Goal: Transaction & Acquisition: Book appointment/travel/reservation

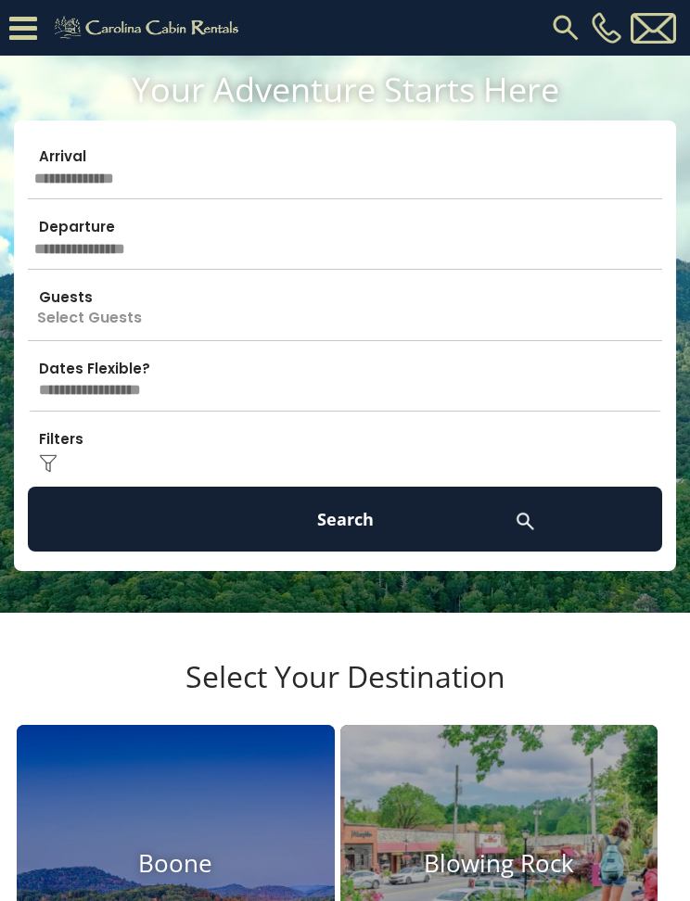
click at [114, 178] on input "text" at bounding box center [345, 166] width 634 height 65
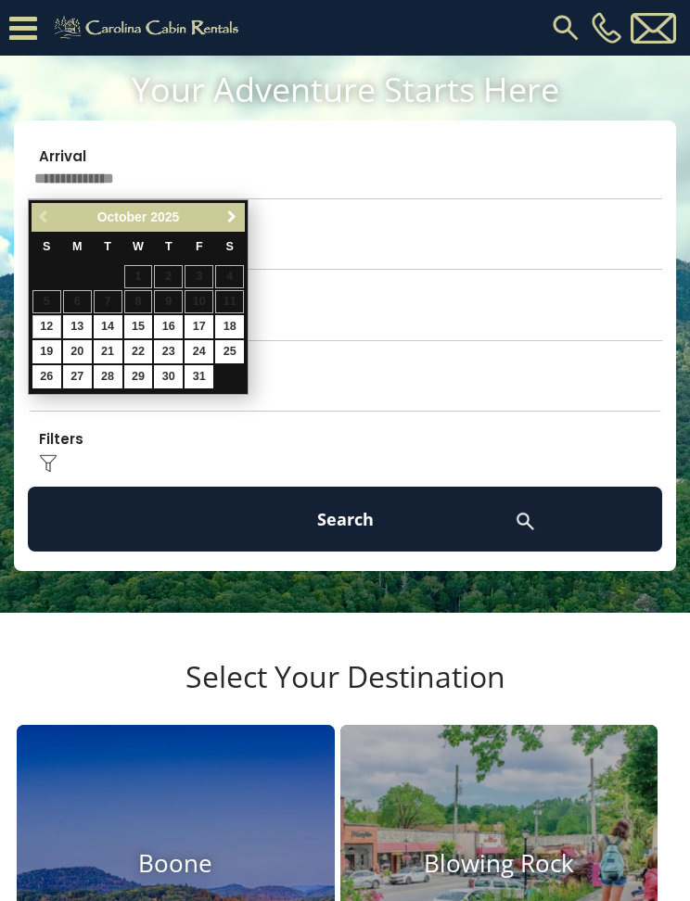
click at [234, 218] on span "Next" at bounding box center [231, 217] width 15 height 15
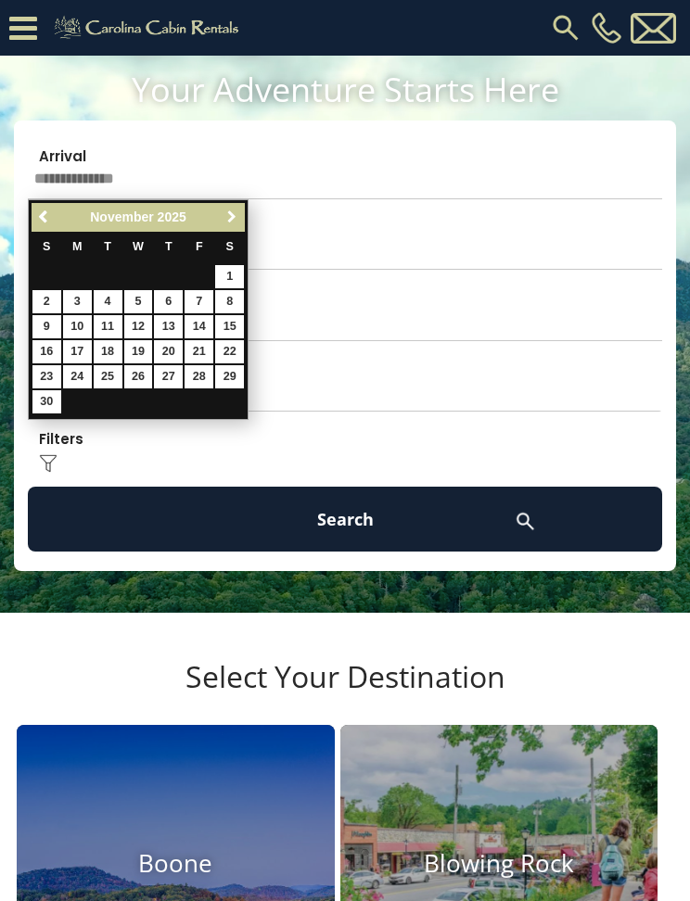
click at [239, 223] on link "Next" at bounding box center [231, 217] width 23 height 23
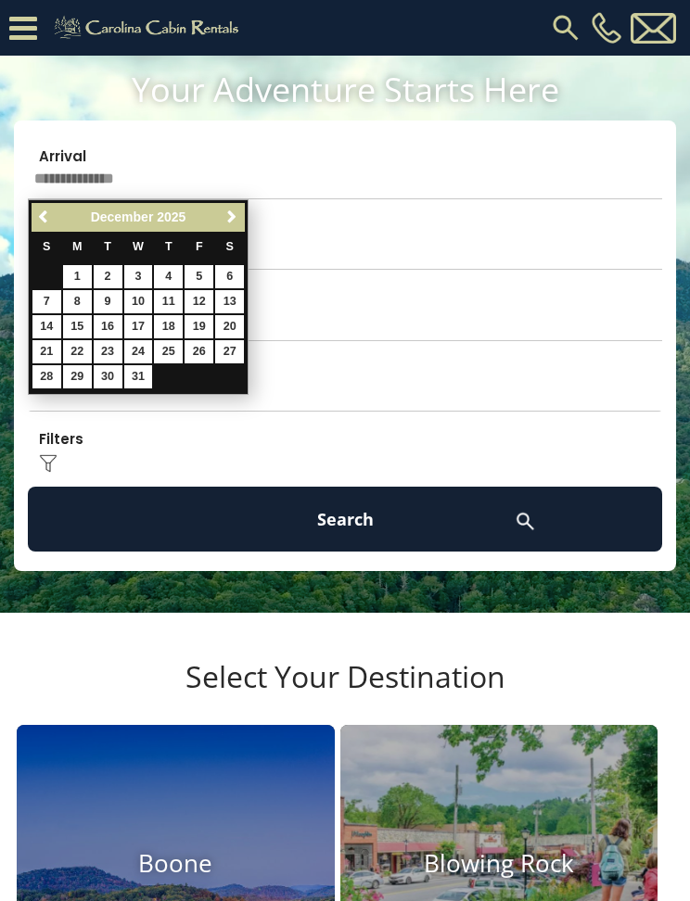
click at [205, 274] on link "5" at bounding box center [199, 276] width 29 height 23
type input "*******"
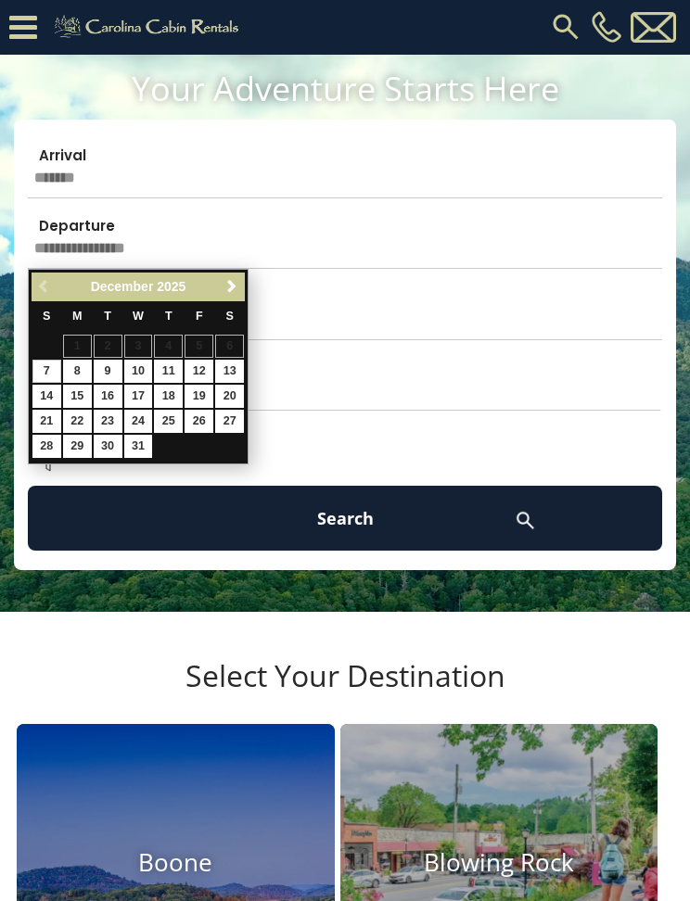
scroll to position [1, 0]
click at [132, 251] on input "text" at bounding box center [345, 236] width 634 height 65
click at [72, 371] on link "8" at bounding box center [77, 371] width 29 height 23
type input "*******"
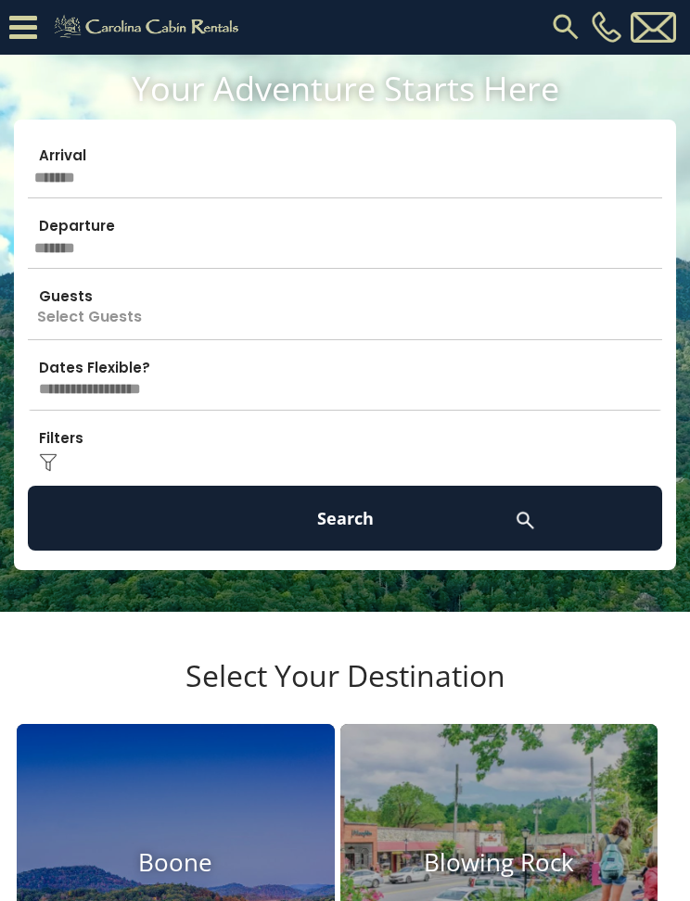
click at [133, 316] on p "Select Guests" at bounding box center [345, 306] width 634 height 65
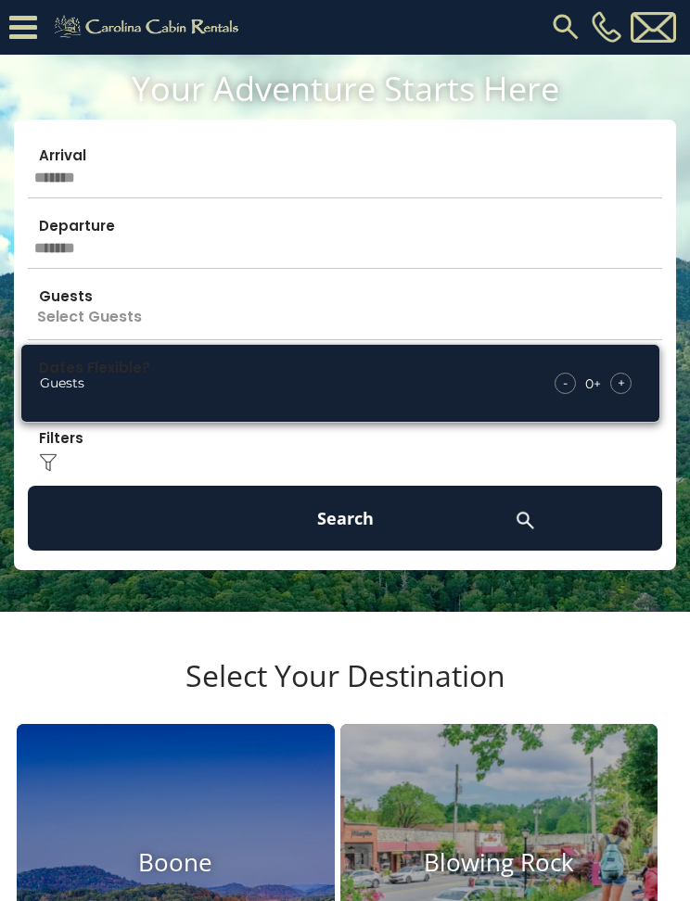
click at [614, 390] on div "+" at bounding box center [620, 383] width 21 height 21
click at [615, 382] on div "+" at bounding box center [620, 383] width 21 height 21
click at [619, 383] on span "+" at bounding box center [621, 383] width 7 height 19
click at [622, 378] on span "+" at bounding box center [621, 383] width 7 height 19
click at [625, 389] on div "+" at bounding box center [620, 383] width 21 height 21
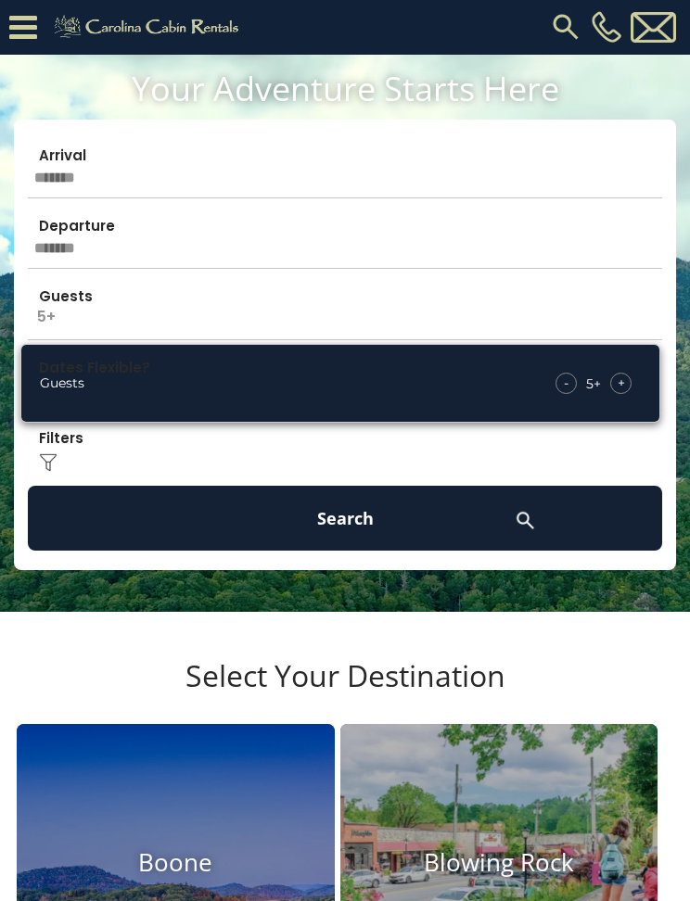
click at [618, 384] on span "+" at bounding box center [621, 383] width 7 height 19
click at [627, 388] on div "+" at bounding box center [620, 383] width 21 height 21
click at [616, 389] on div "+" at bounding box center [620, 383] width 21 height 21
click at [623, 386] on span "+" at bounding box center [621, 383] width 7 height 19
click at [363, 524] on button "Search" at bounding box center [345, 518] width 634 height 65
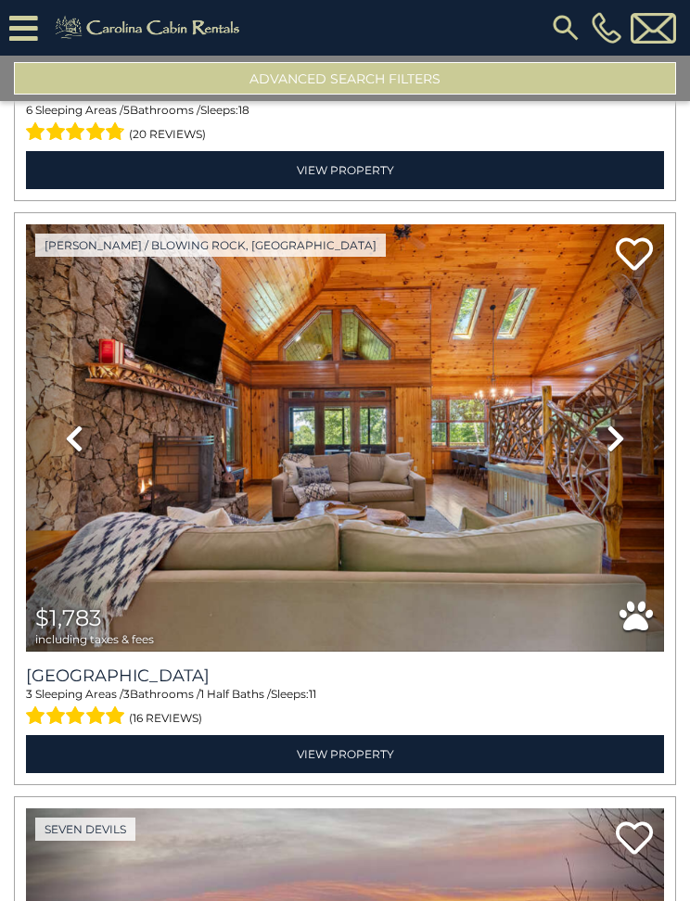
scroll to position [10501, 0]
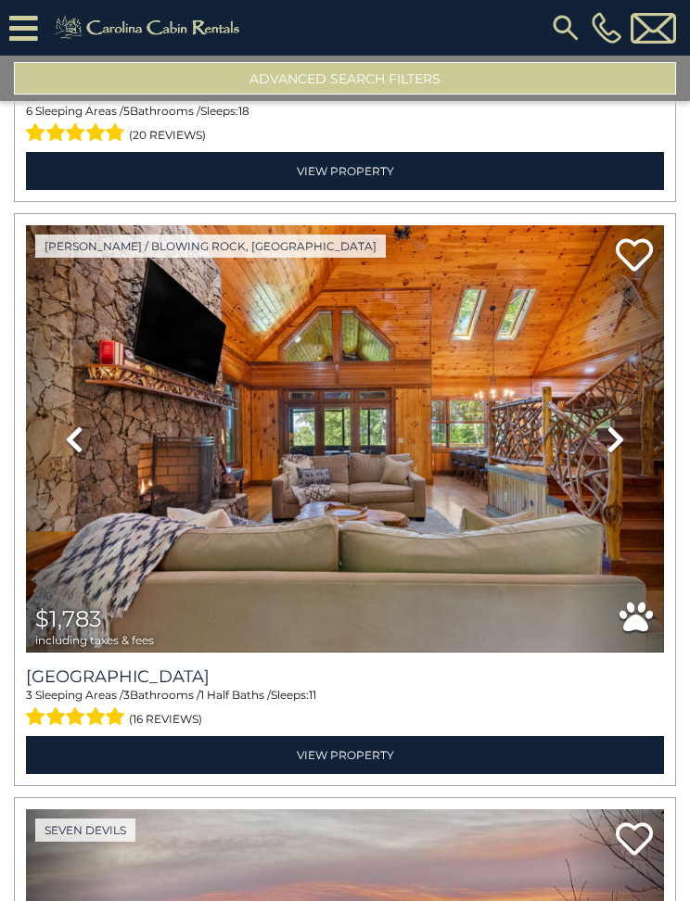
click at [612, 448] on icon at bounding box center [615, 440] width 19 height 30
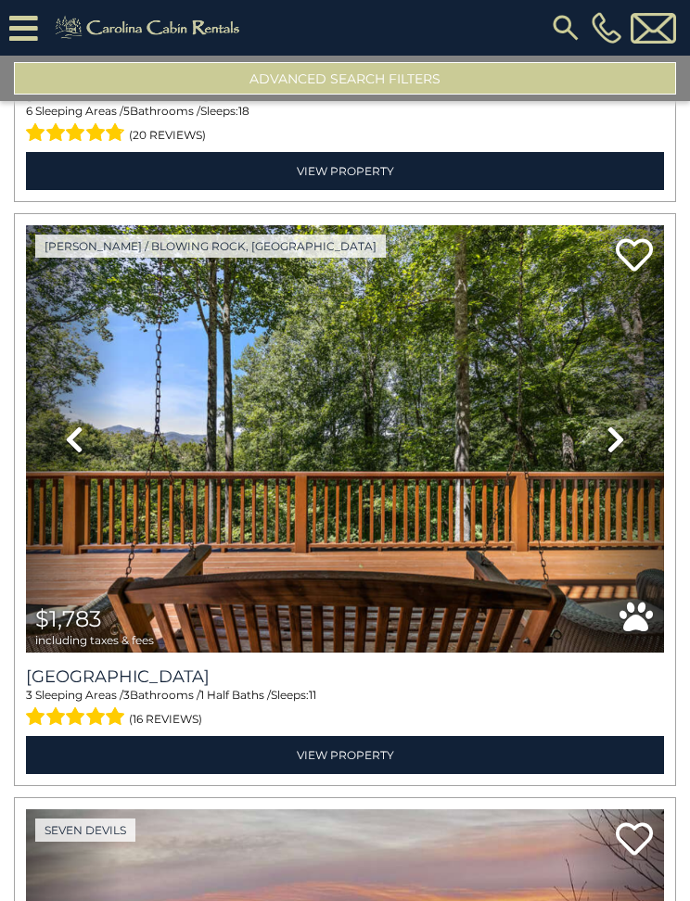
click at [621, 433] on icon at bounding box center [615, 440] width 19 height 30
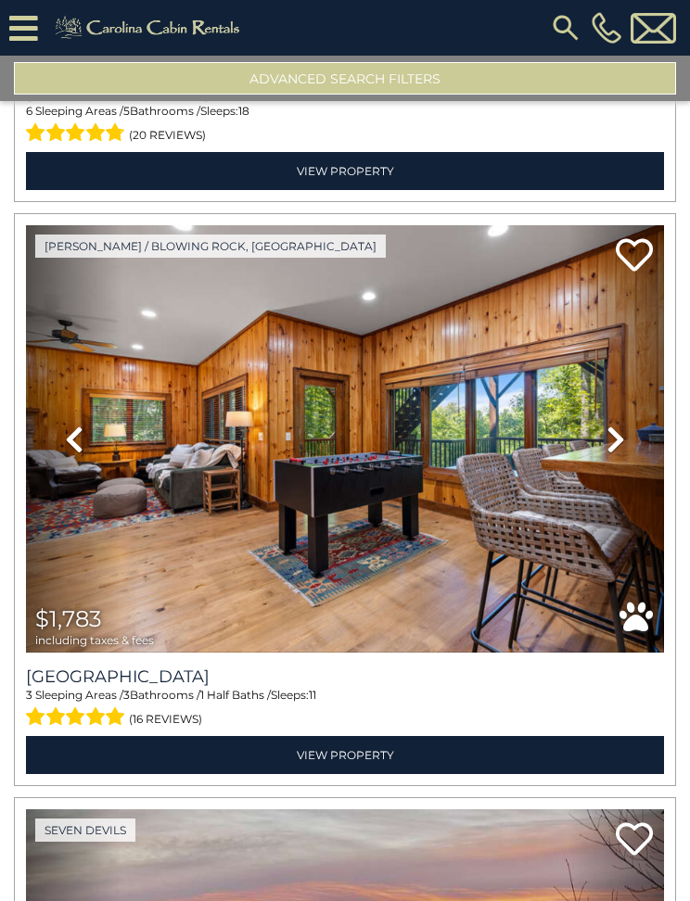
click at [624, 441] on icon at bounding box center [615, 440] width 19 height 30
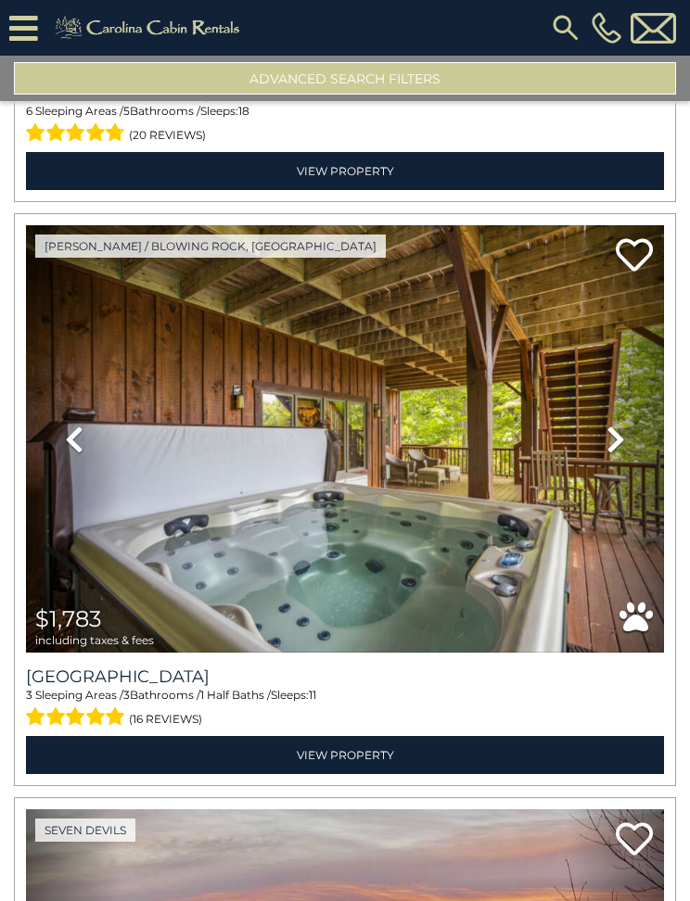
click at [618, 440] on icon at bounding box center [615, 440] width 19 height 30
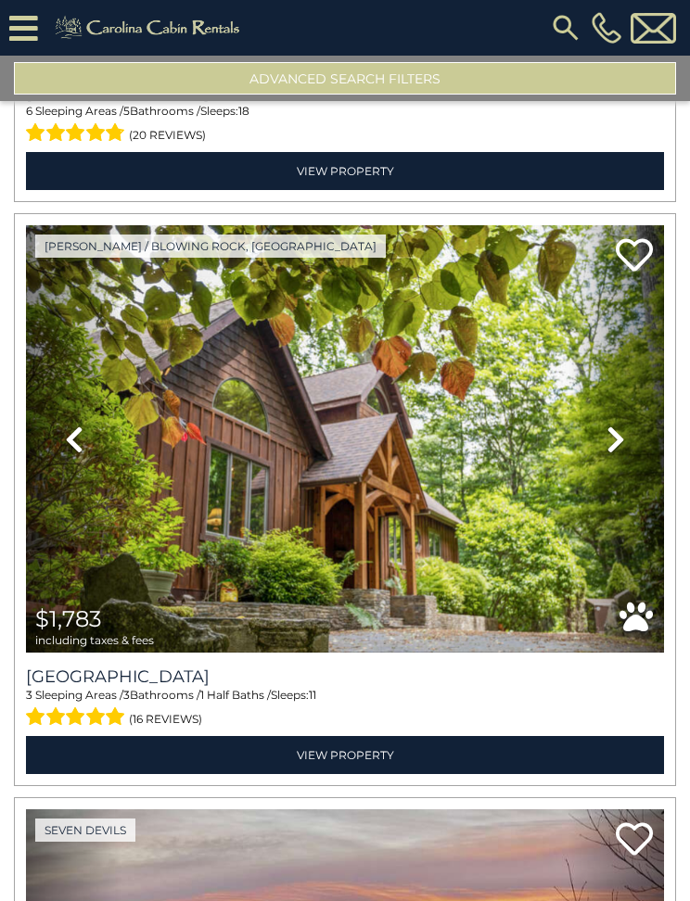
click at [601, 446] on link "Next" at bounding box center [616, 438] width 96 height 427
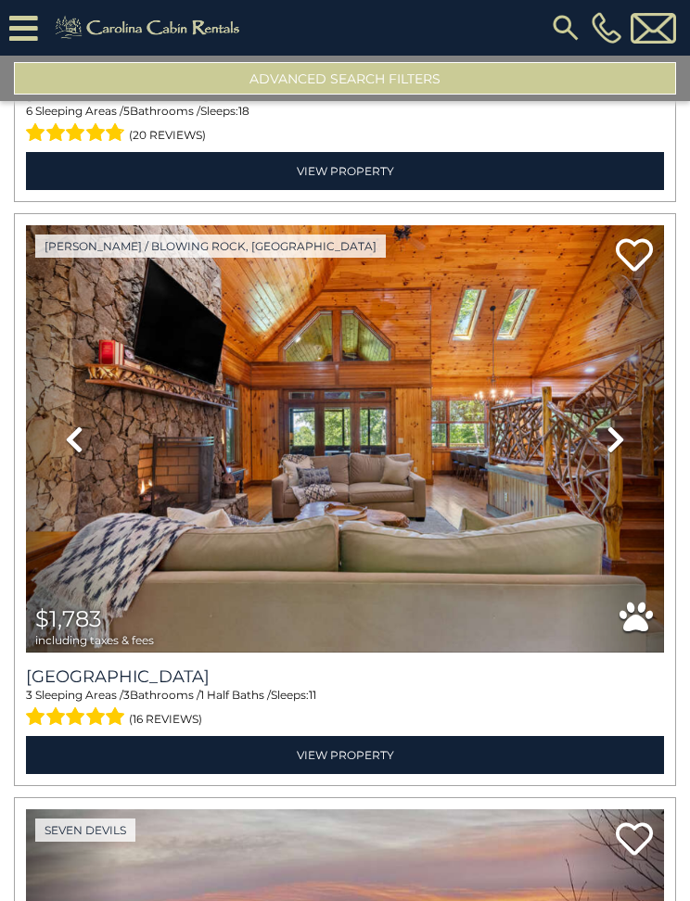
click at [608, 437] on icon at bounding box center [615, 440] width 19 height 30
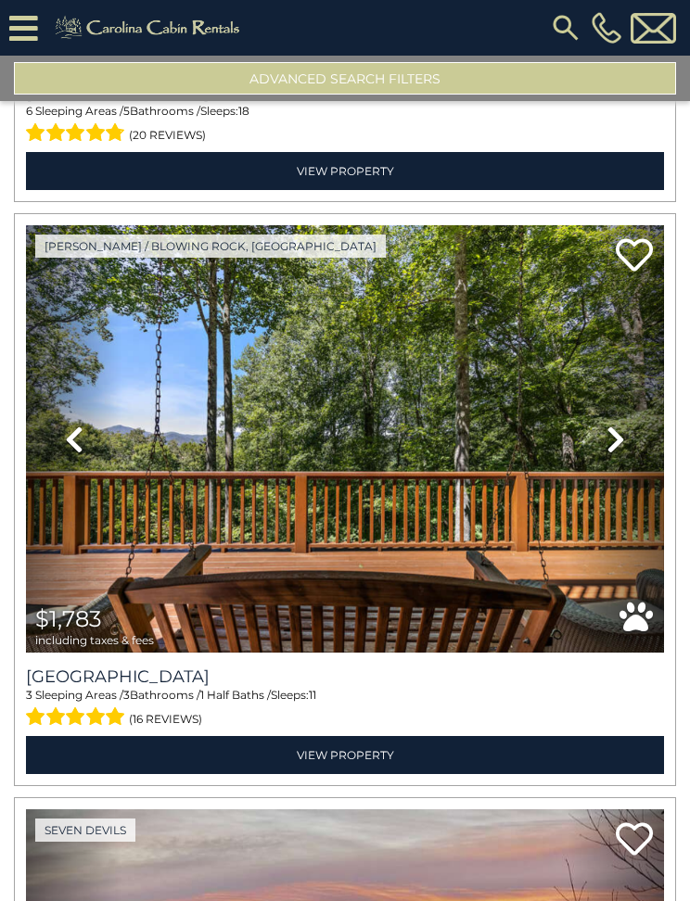
click at [604, 435] on link "Next" at bounding box center [616, 438] width 96 height 427
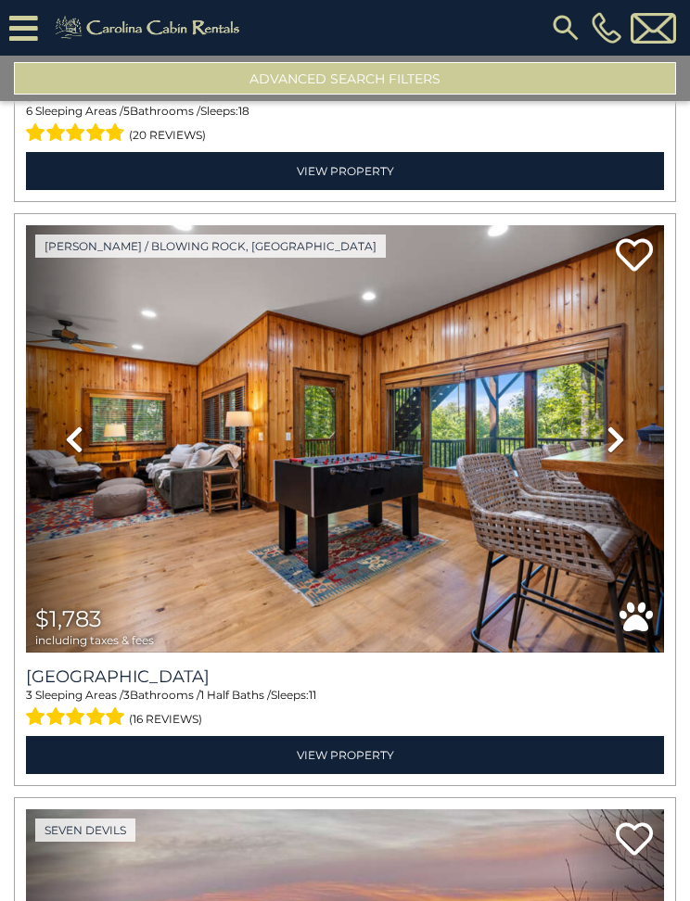
click at [606, 442] on icon at bounding box center [615, 440] width 19 height 30
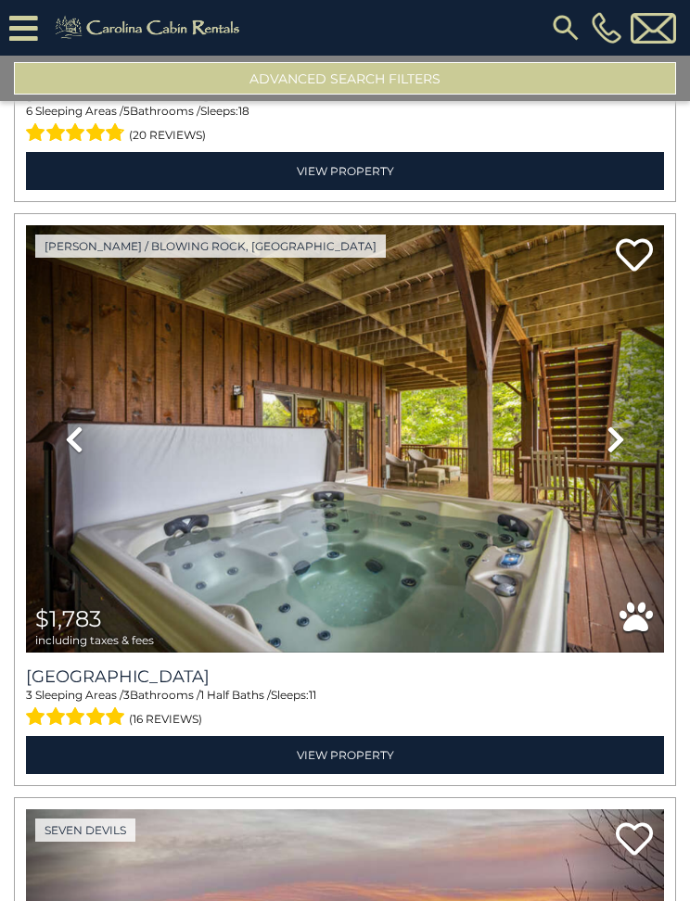
click at [609, 429] on icon at bounding box center [615, 440] width 19 height 30
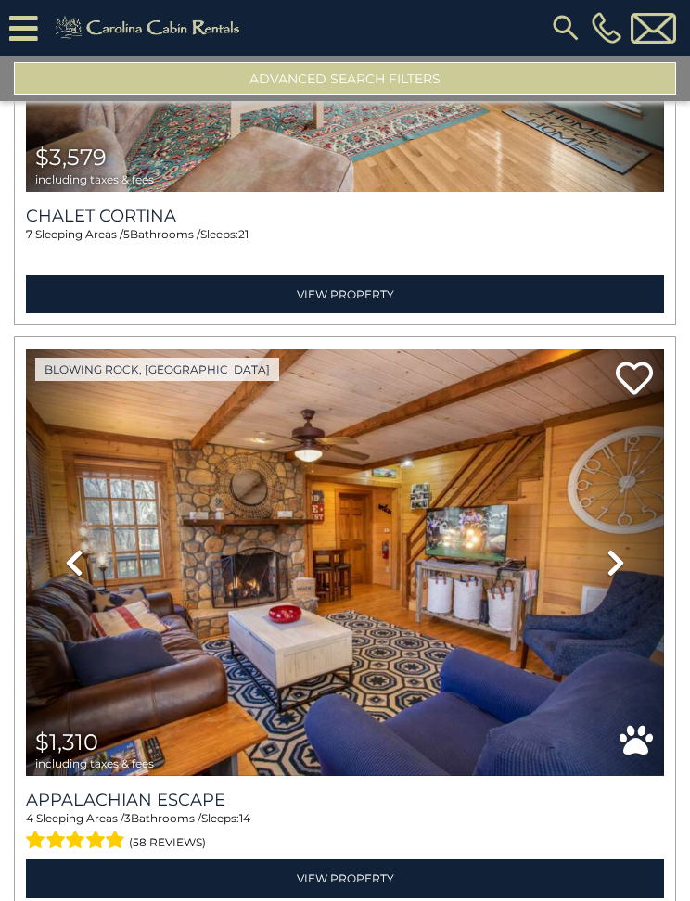
scroll to position [15632, 0]
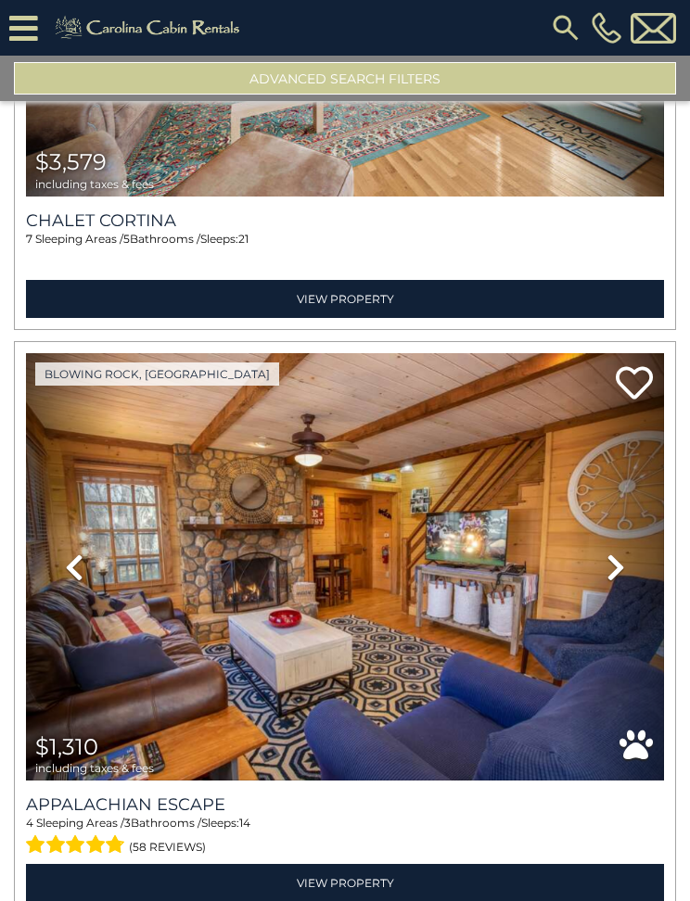
click at [615, 572] on icon at bounding box center [615, 568] width 19 height 30
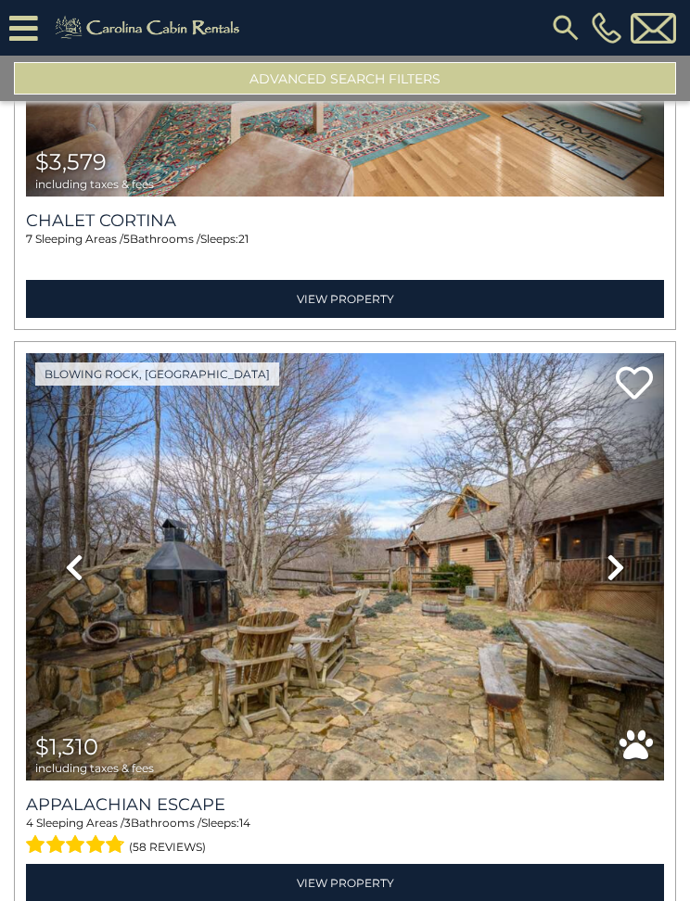
click at [605, 570] on link "Next" at bounding box center [616, 566] width 96 height 427
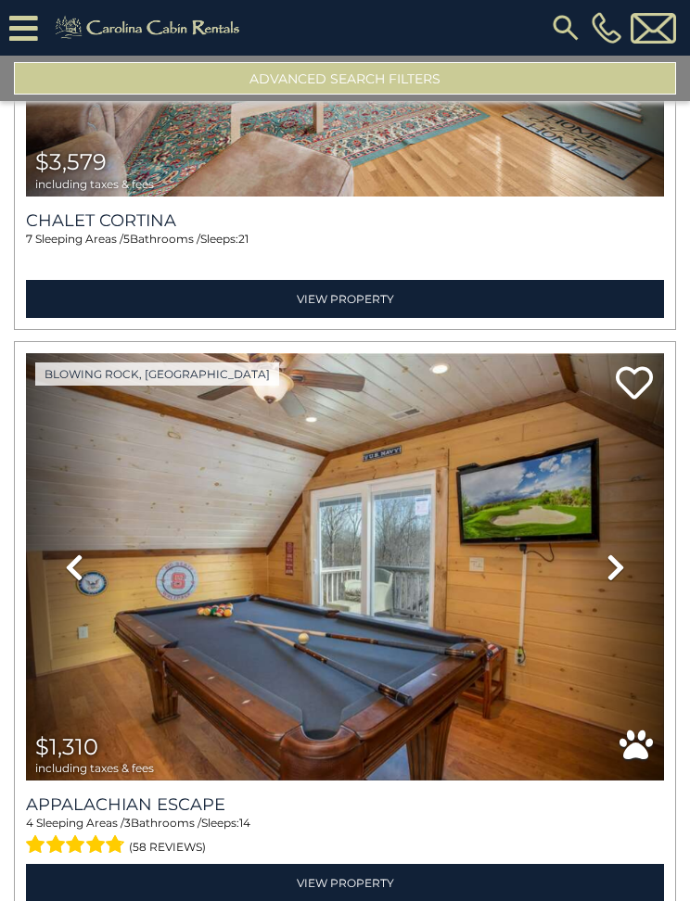
click at [615, 567] on icon at bounding box center [615, 568] width 19 height 30
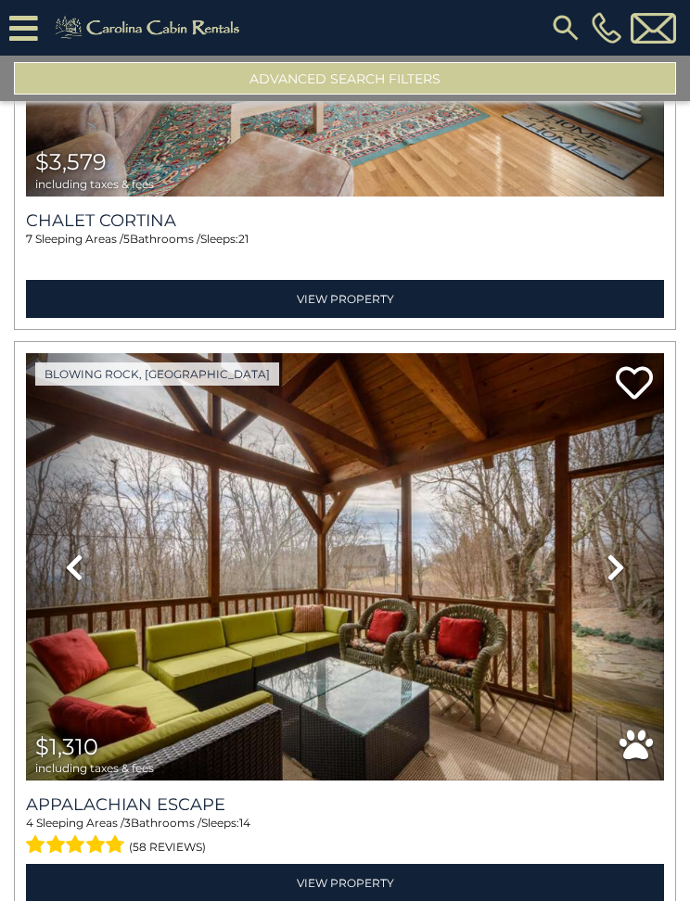
click at [617, 564] on icon at bounding box center [615, 568] width 19 height 30
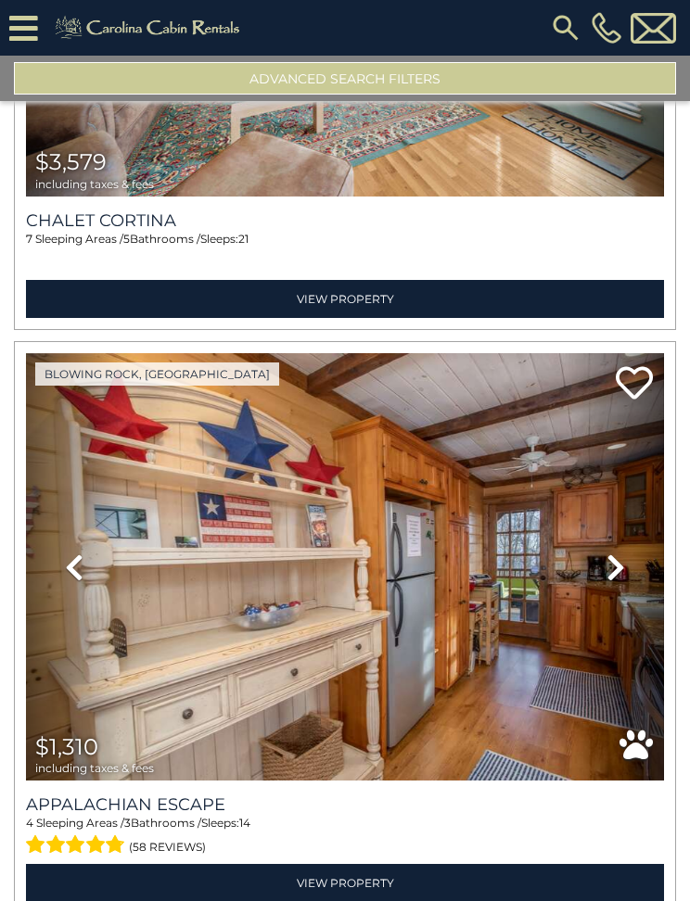
click at [606, 579] on link "Next" at bounding box center [616, 566] width 96 height 427
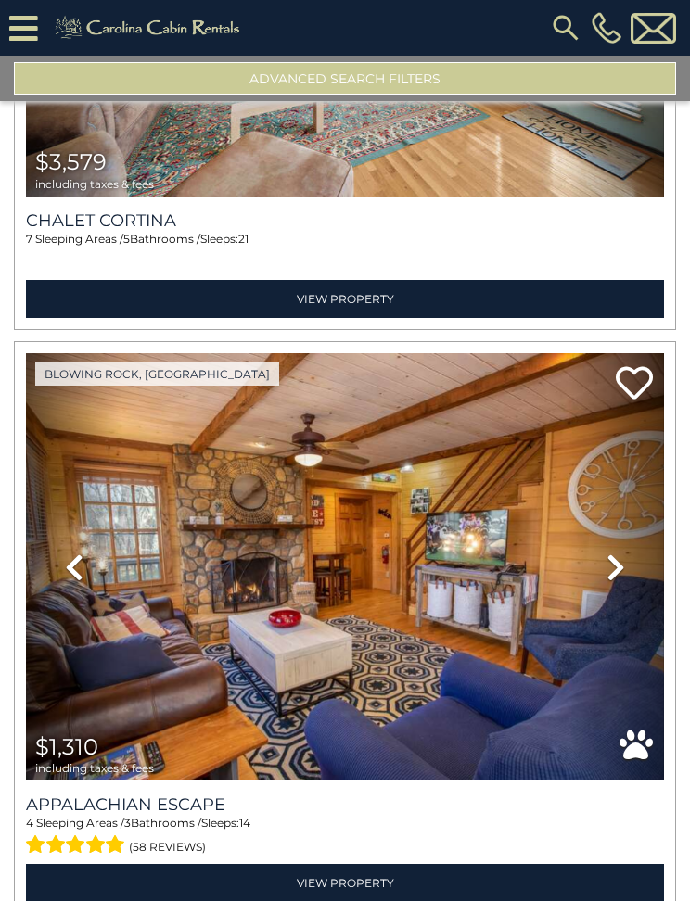
click at [613, 581] on link "Next" at bounding box center [616, 566] width 96 height 427
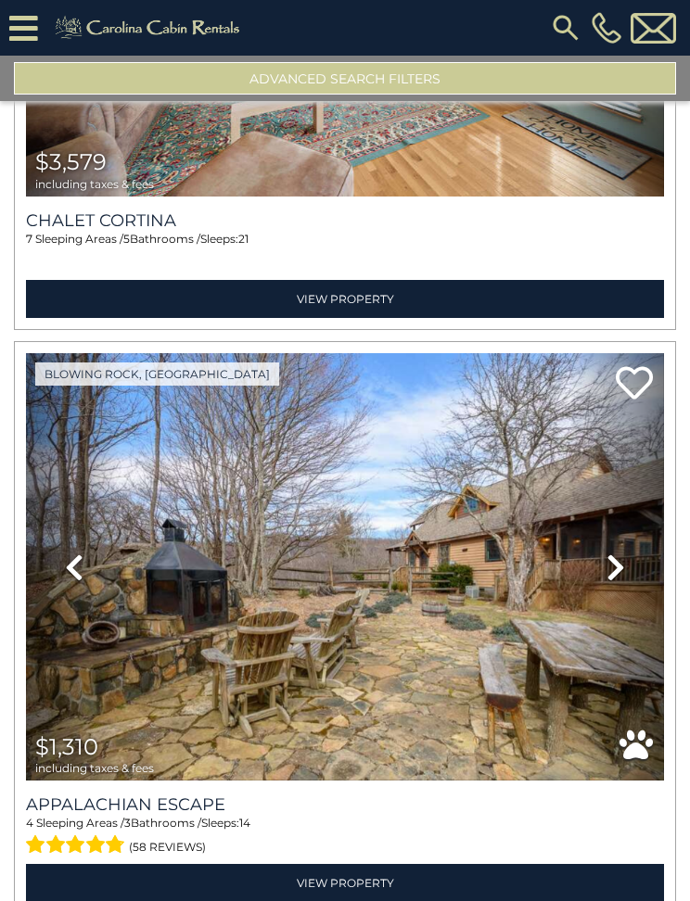
click at [602, 565] on link "Next" at bounding box center [616, 566] width 96 height 427
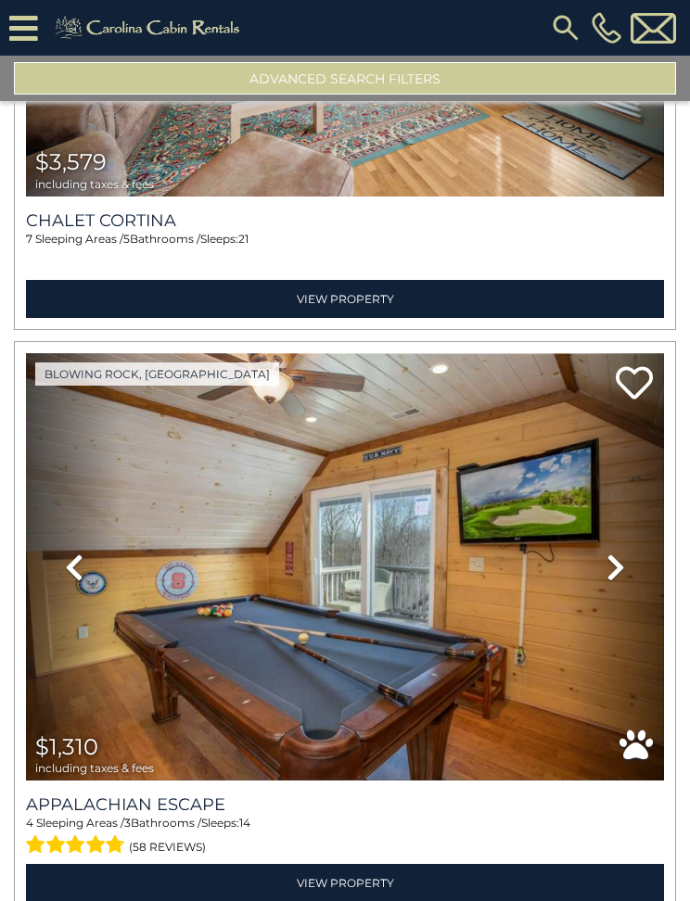
click at [612, 562] on icon at bounding box center [615, 568] width 19 height 30
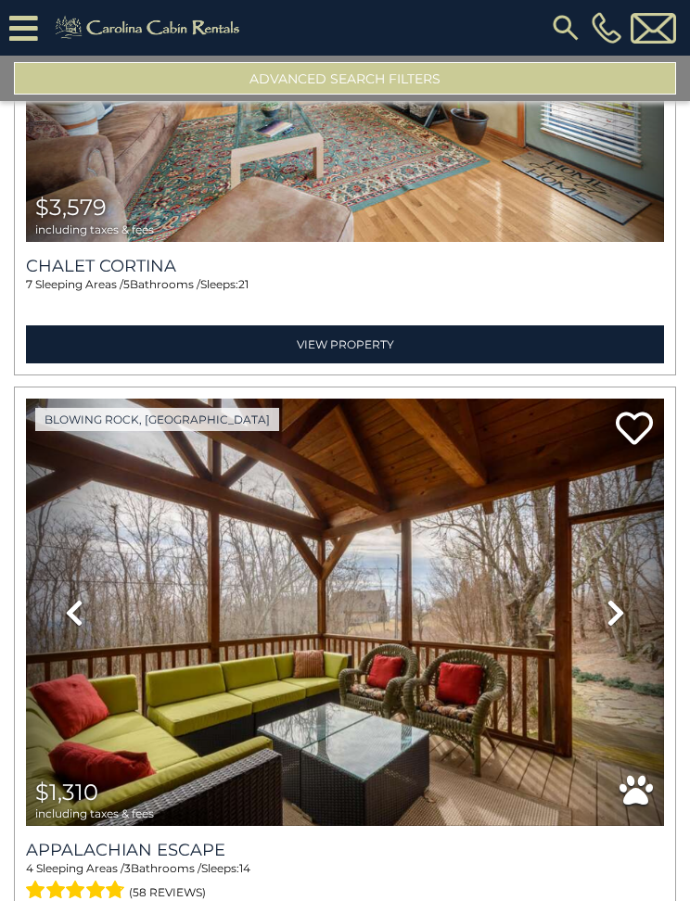
scroll to position [15584, 0]
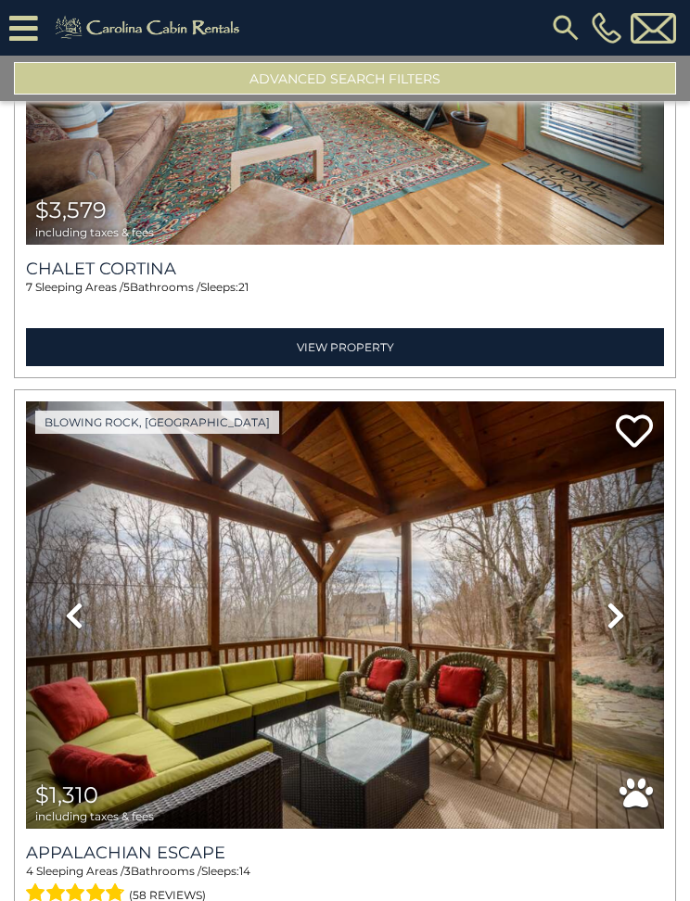
click at [611, 618] on icon at bounding box center [615, 616] width 19 height 30
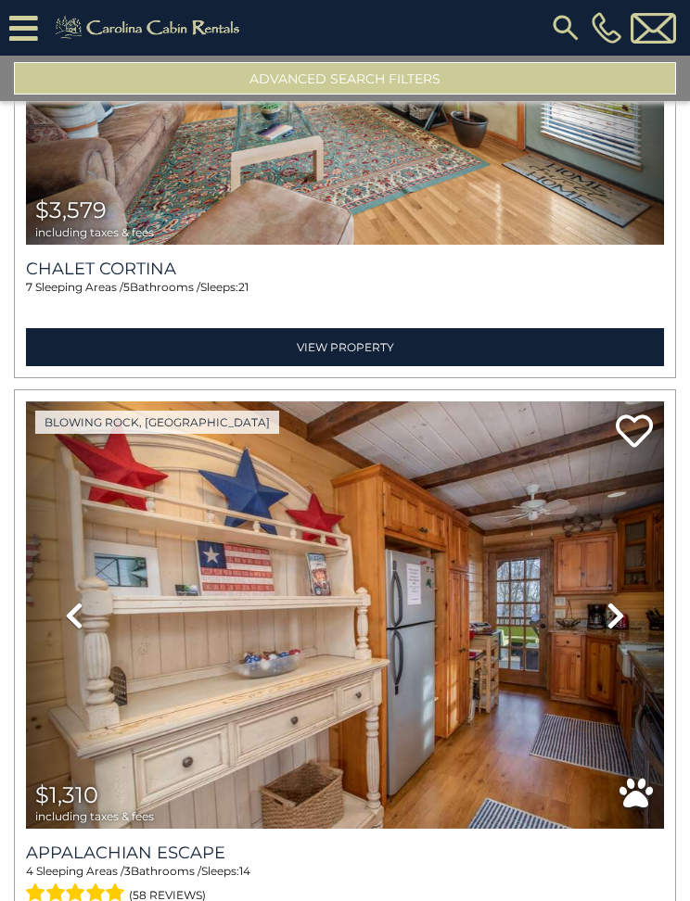
click at [618, 621] on icon at bounding box center [615, 616] width 19 height 30
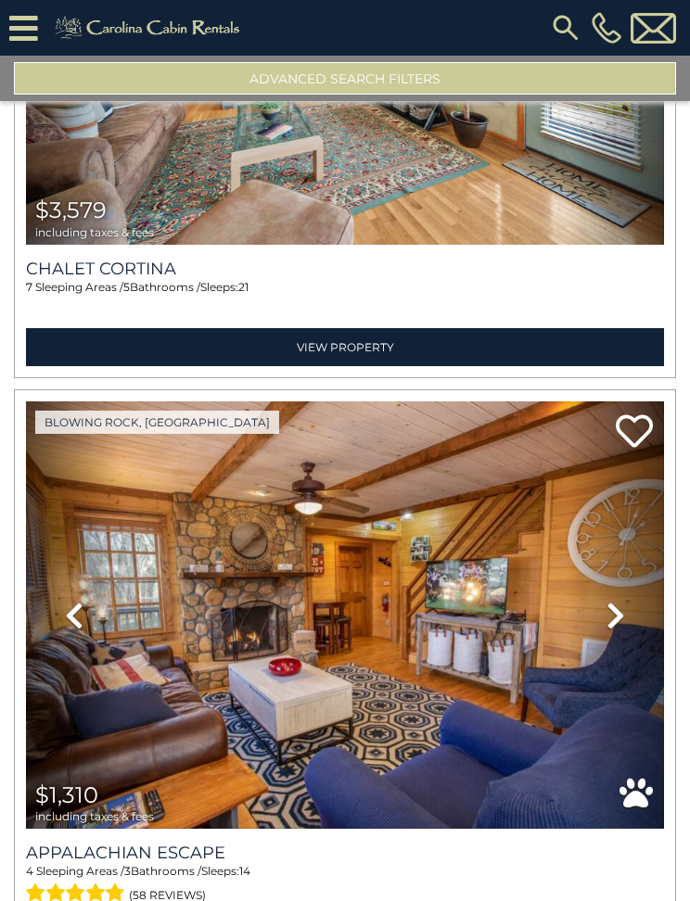
click at [454, 607] on img at bounding box center [345, 614] width 638 height 427
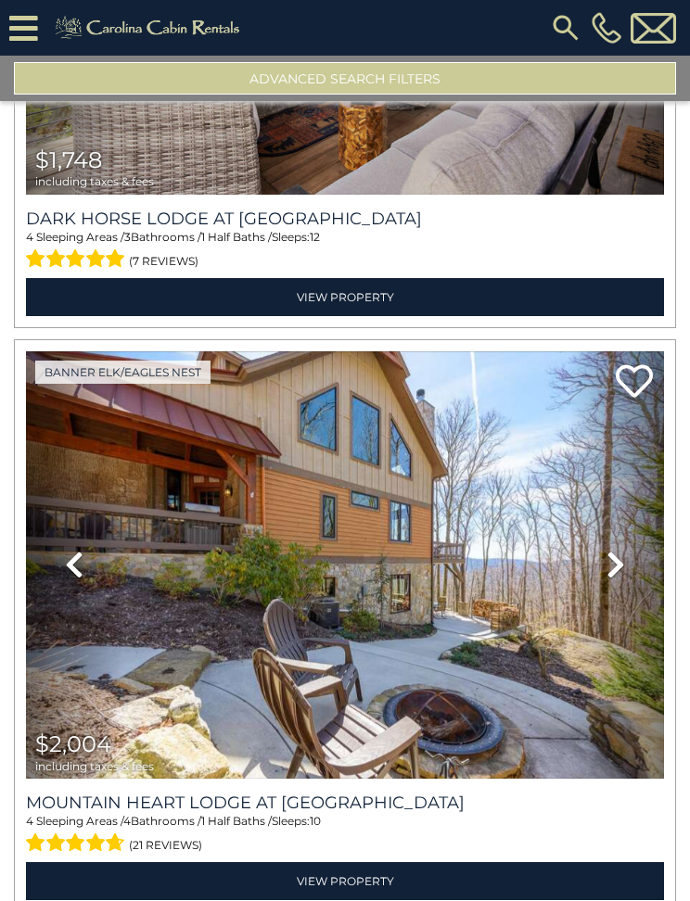
scroll to position [2195, 0]
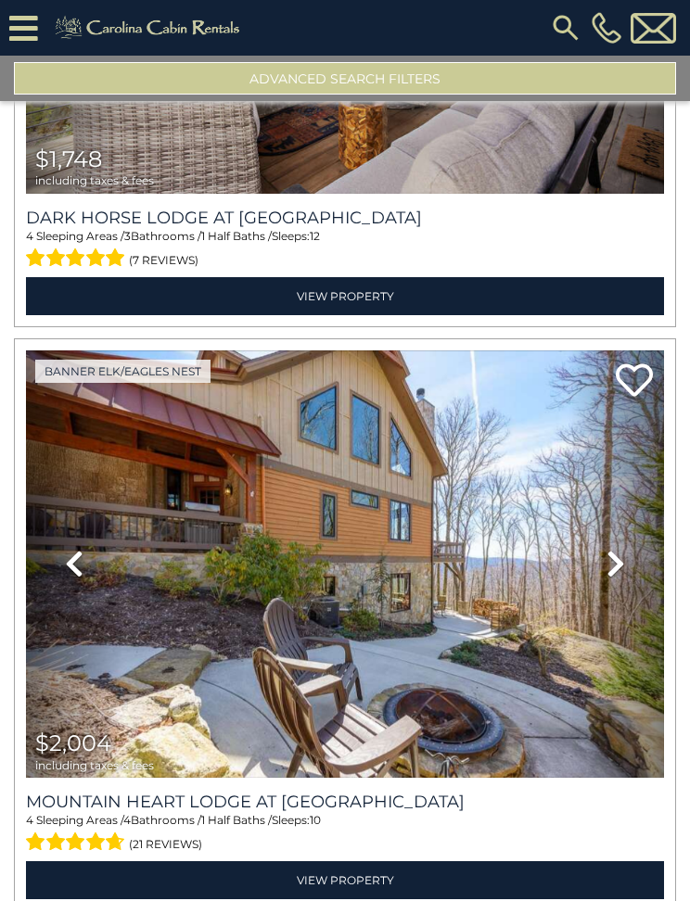
click at [575, 14] on img at bounding box center [565, 27] width 33 height 33
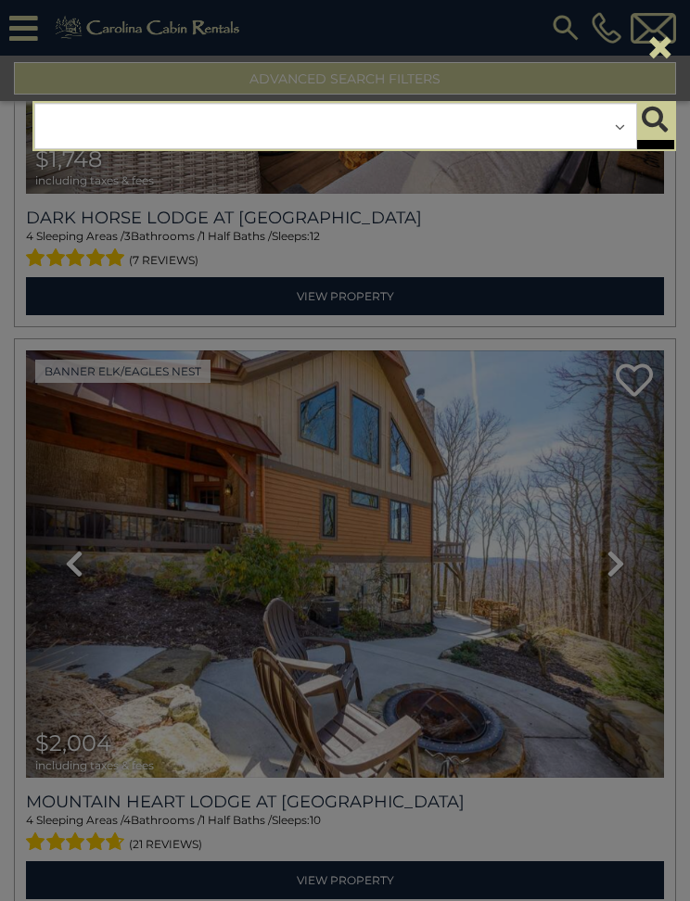
click at [105, 108] on div "**********" at bounding box center [335, 126] width 603 height 46
click at [136, 104] on div "**********" at bounding box center [335, 126] width 603 height 46
click at [174, 162] on div "**********" at bounding box center [354, 126] width 671 height 78
click at [176, 117] on div "**********" at bounding box center [335, 126] width 603 height 46
click at [69, 109] on div "**********" at bounding box center [335, 126] width 603 height 46
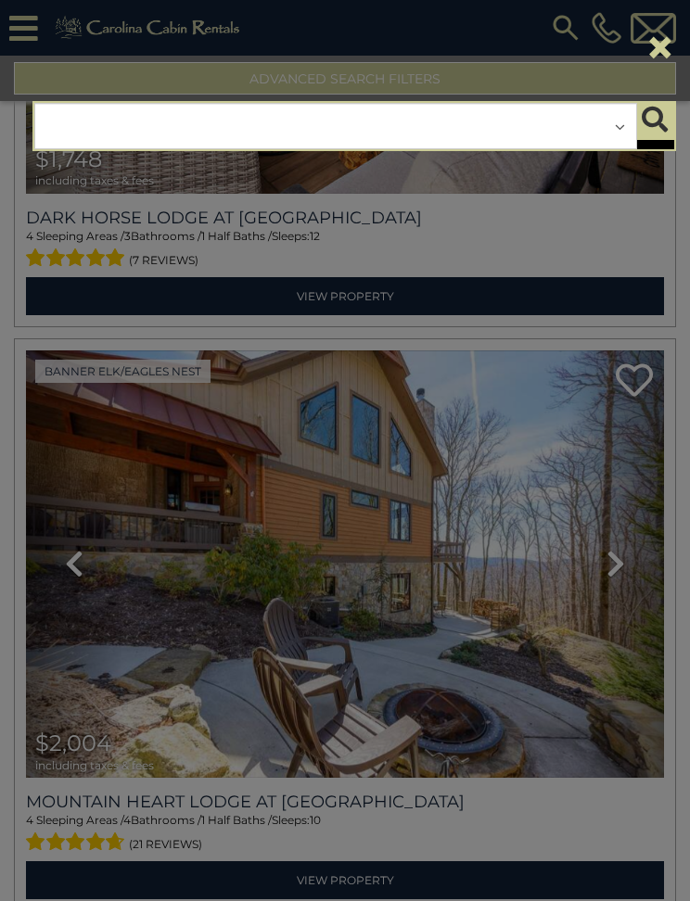
click at [70, 131] on div "**********" at bounding box center [335, 126] width 603 height 46
click at [651, 120] on icon "submit" at bounding box center [655, 120] width 26 height 26
click at [670, 122] on button "submit" at bounding box center [654, 121] width 37 height 37
click at [69, 128] on div "**********" at bounding box center [335, 126] width 603 height 46
click at [60, 124] on div "**********" at bounding box center [335, 126] width 603 height 46
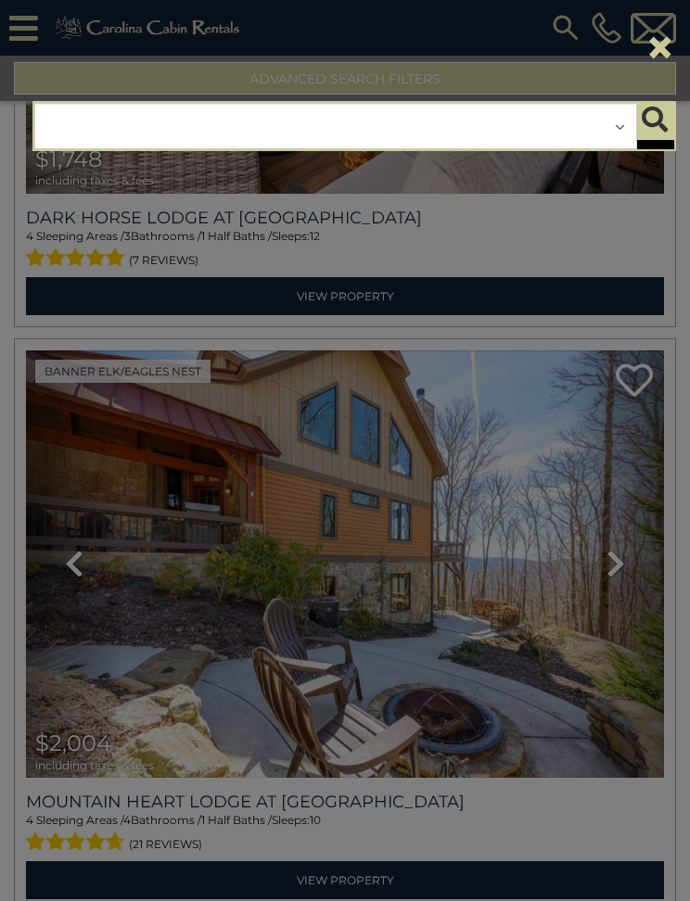
click at [670, 39] on button "×" at bounding box center [660, 47] width 32 height 52
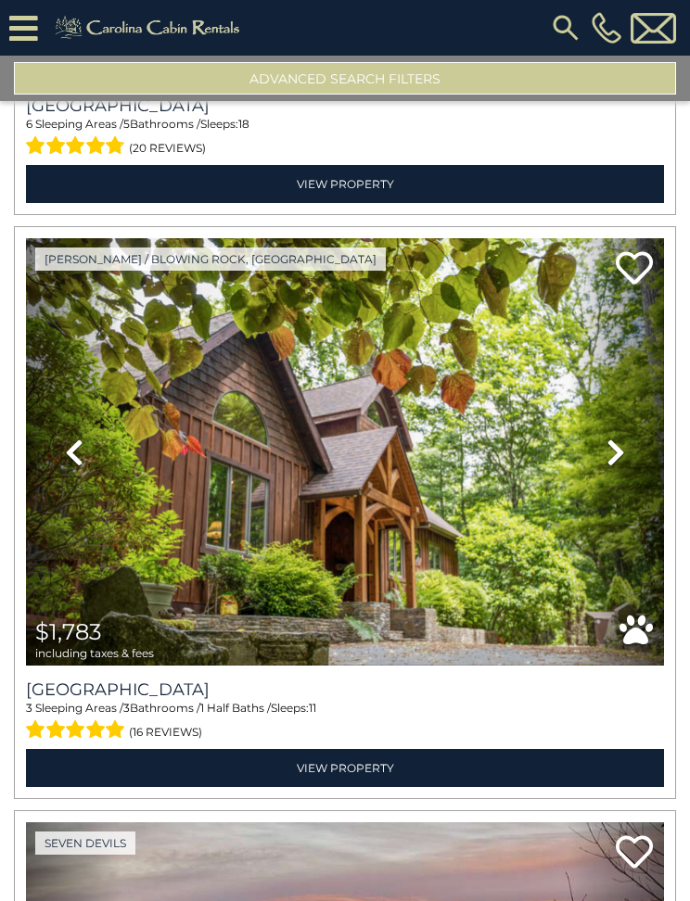
scroll to position [10487, 0]
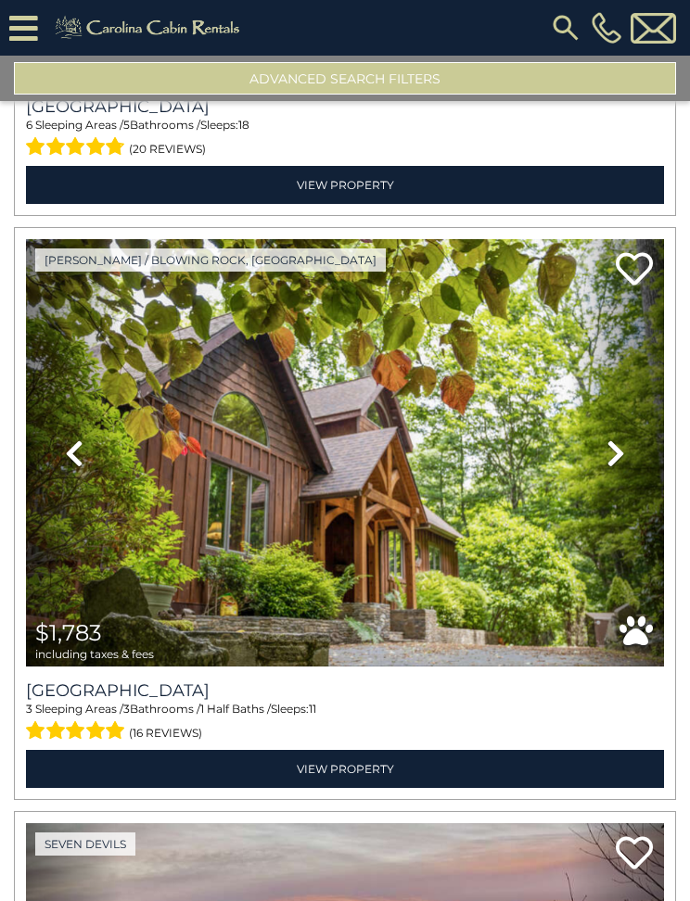
click at [631, 460] on link "Next" at bounding box center [616, 452] width 96 height 427
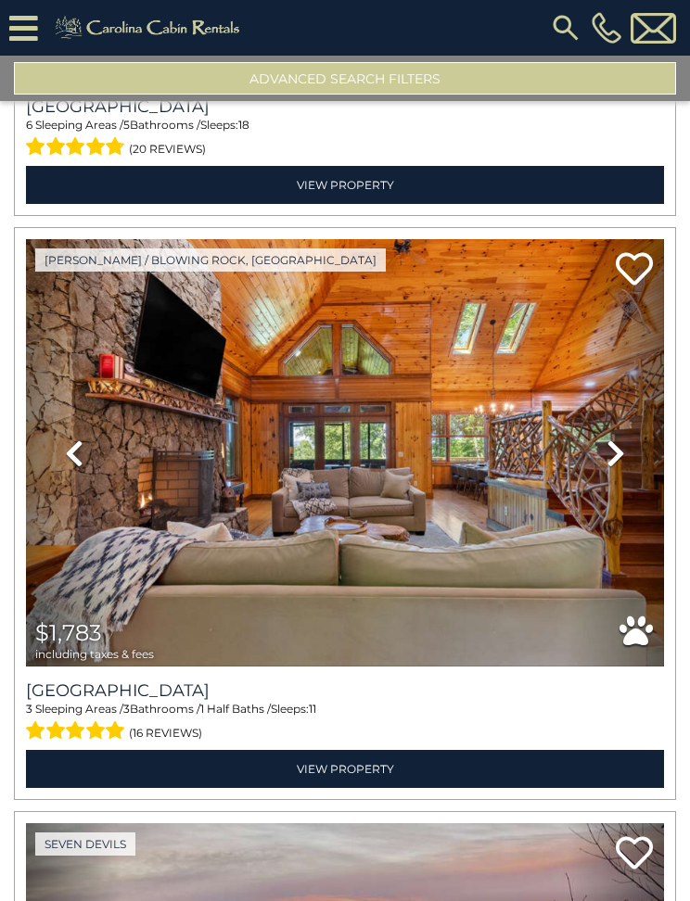
click at [371, 471] on img at bounding box center [345, 452] width 638 height 427
click at [107, 569] on link "Previous" at bounding box center [74, 452] width 96 height 427
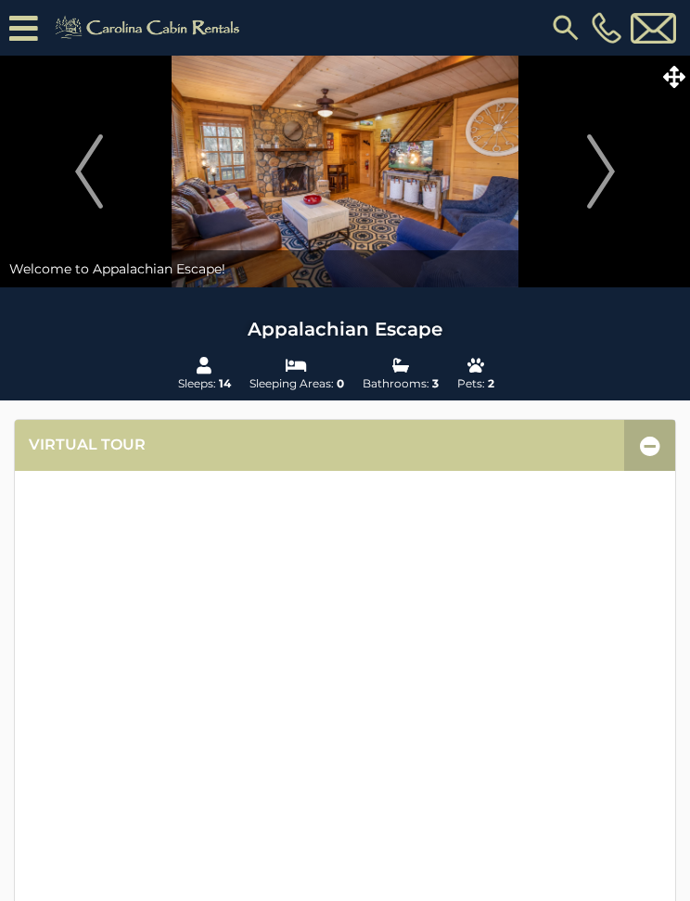
click at [451, 149] on img at bounding box center [345, 172] width 690 height 232
click at [492, 215] on img at bounding box center [345, 172] width 690 height 232
